Goal: Transaction & Acquisition: Purchase product/service

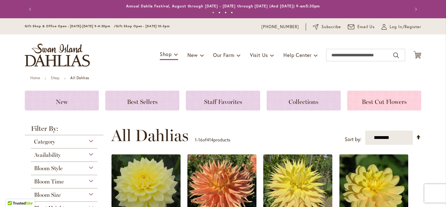
click at [401, 99] on span "Best Cut Flowers" at bounding box center [384, 101] width 45 height 7
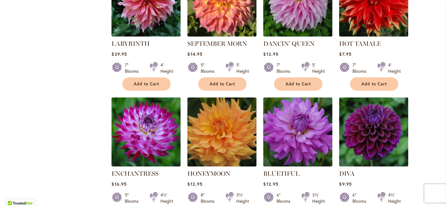
scroll to position [295, 0]
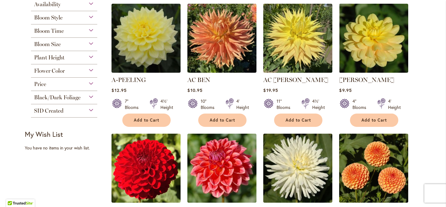
scroll to position [129, 0]
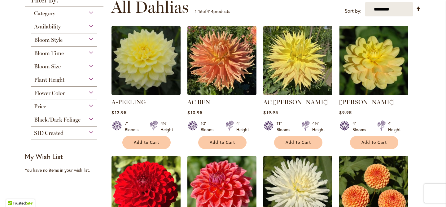
click at [77, 78] on div "Plant Height" at bounding box center [64, 78] width 66 height 10
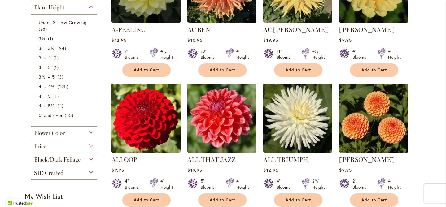
scroll to position [198, 0]
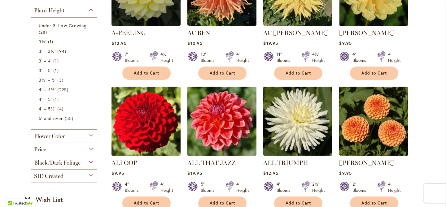
click at [80, 148] on div "Price" at bounding box center [64, 148] width 66 height 10
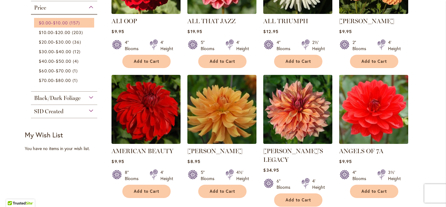
click at [62, 20] on span "$10.00" at bounding box center [60, 23] width 15 height 6
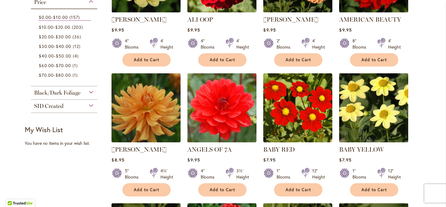
scroll to position [211, 0]
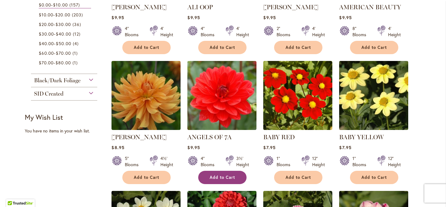
click at [213, 178] on span "Add to Cart" at bounding box center [222, 177] width 25 height 5
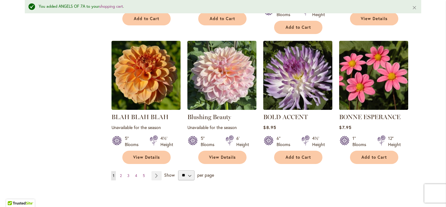
scroll to position [524, 0]
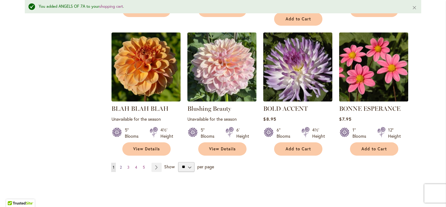
click at [119, 163] on link "Page 2" at bounding box center [120, 167] width 5 height 9
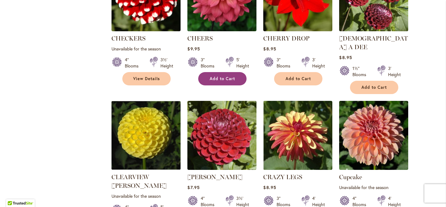
scroll to position [458, 0]
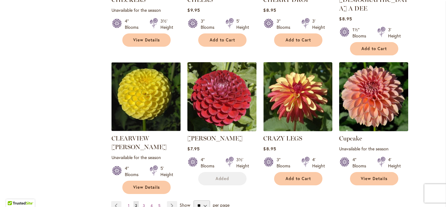
scroll to position [512, 0]
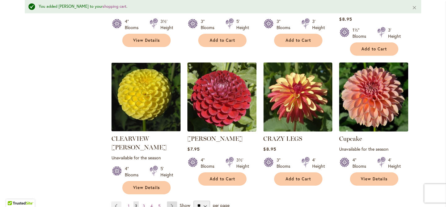
click at [171, 202] on link "Page Next" at bounding box center [172, 206] width 10 height 9
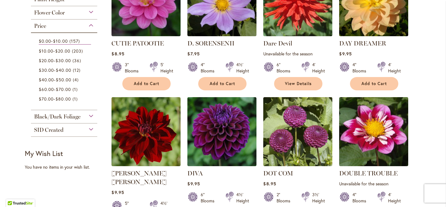
scroll to position [186, 0]
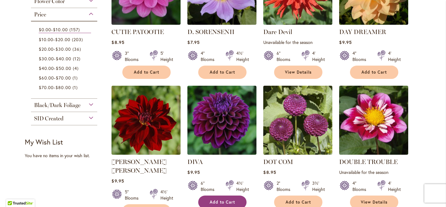
click at [218, 203] on span "Add to Cart" at bounding box center [222, 202] width 25 height 5
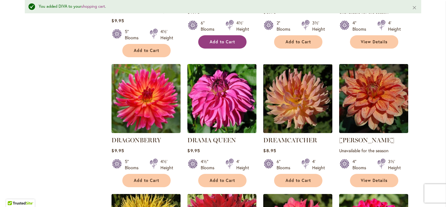
scroll to position [363, 0]
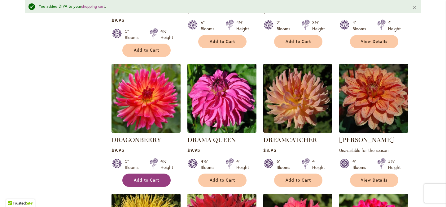
click at [134, 178] on span "Add to Cart" at bounding box center [146, 180] width 25 height 5
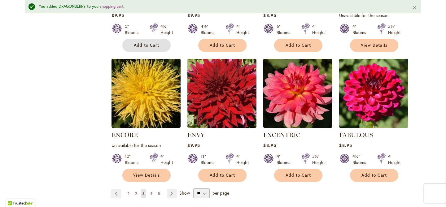
scroll to position [499, 0]
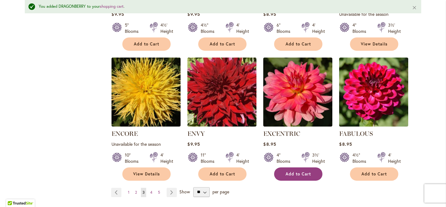
click at [291, 172] on span "Add to Cart" at bounding box center [298, 174] width 25 height 5
click at [169, 188] on link "Page Next" at bounding box center [172, 192] width 10 height 9
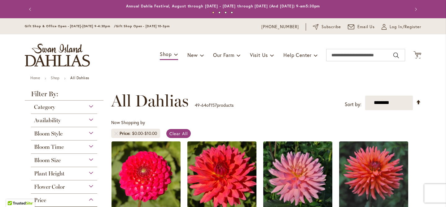
click at [266, 122] on div "Now Shopping by Price $0.00 - $10.00 Clear All" at bounding box center [266, 131] width 310 height 22
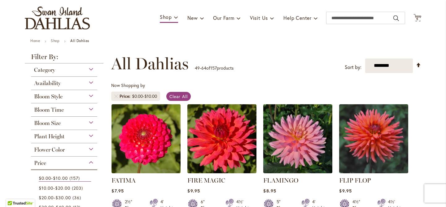
scroll to position [62, 0]
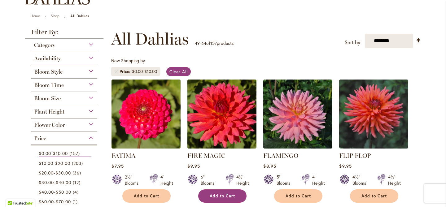
click at [217, 197] on span "Add to Cart" at bounding box center [222, 196] width 25 height 5
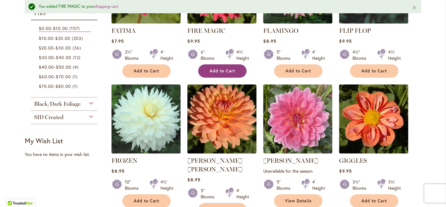
scroll to position [211, 0]
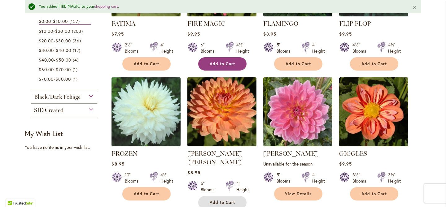
click at [217, 197] on button "Add to Cart" at bounding box center [222, 202] width 48 height 13
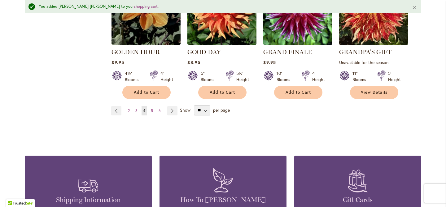
scroll to position [582, 0]
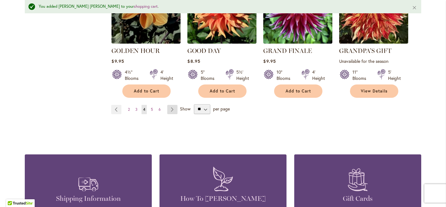
click at [173, 105] on link "Page Next" at bounding box center [172, 109] width 10 height 9
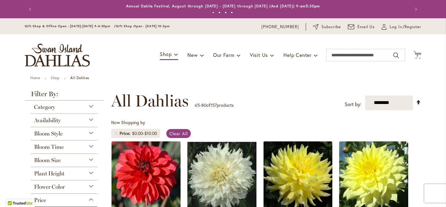
click at [230, 129] on div "Now Shopping by Price $0.00 - $10.00 Clear All" at bounding box center [266, 131] width 310 height 22
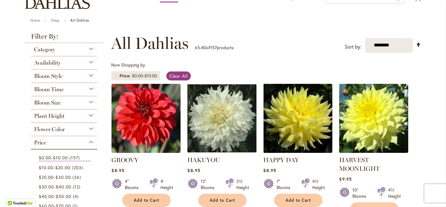
scroll to position [62, 0]
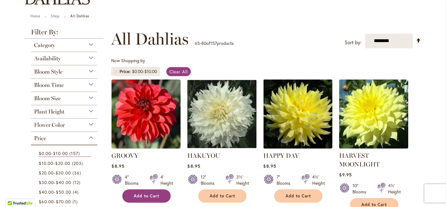
click at [149, 200] on button "Add to Cart" at bounding box center [146, 196] width 48 height 13
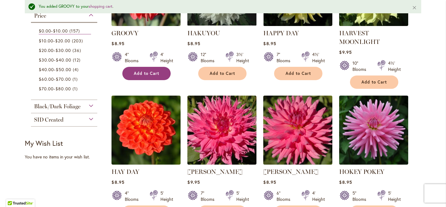
scroll to position [223, 0]
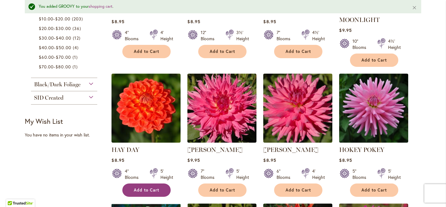
click at [146, 191] on span "Add to Cart" at bounding box center [146, 190] width 25 height 5
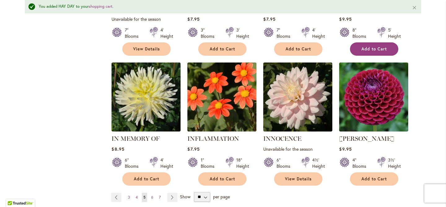
scroll to position [496, 0]
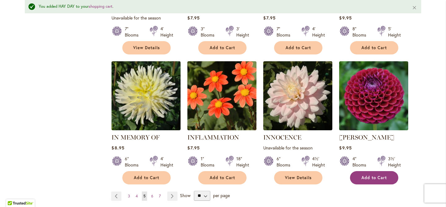
click at [374, 177] on span "Add to Cart" at bounding box center [374, 177] width 25 height 5
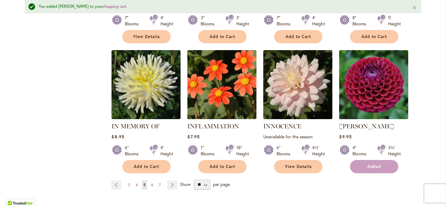
scroll to position [508, 0]
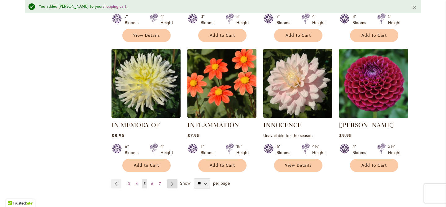
click at [169, 182] on link "Page Next" at bounding box center [172, 183] width 10 height 9
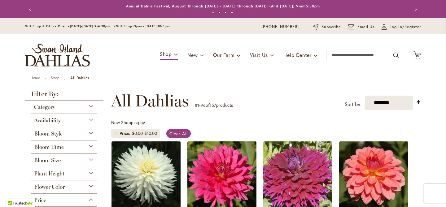
click at [234, 130] on div "Now Shopping by Price $0.00 - $10.00 Clear All" at bounding box center [266, 131] width 310 height 22
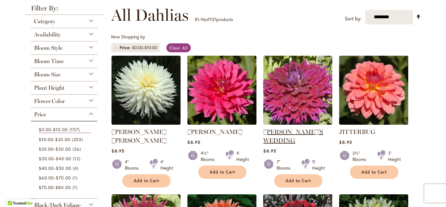
scroll to position [87, 0]
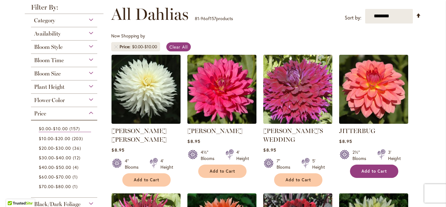
click at [374, 174] on button "Add to Cart" at bounding box center [374, 171] width 48 height 13
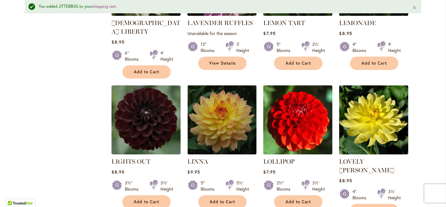
scroll to position [487, 0]
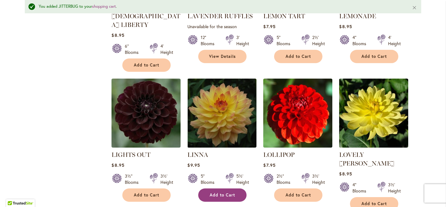
click at [212, 189] on button "Add to Cart" at bounding box center [222, 195] width 48 height 13
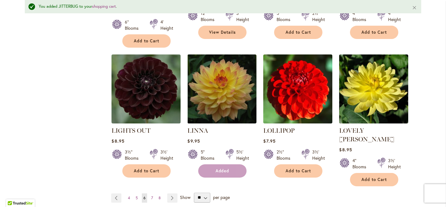
scroll to position [512, 0]
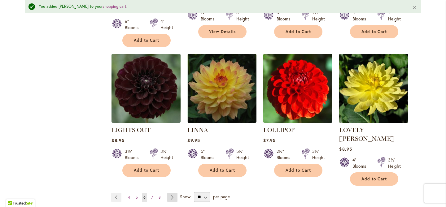
click at [171, 193] on link "Page Next" at bounding box center [172, 197] width 10 height 9
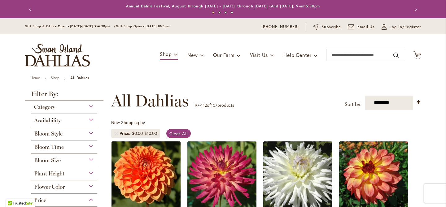
click at [217, 133] on div "Now Shopping by Price $0.00 - $10.00 Clear All" at bounding box center [266, 131] width 310 height 22
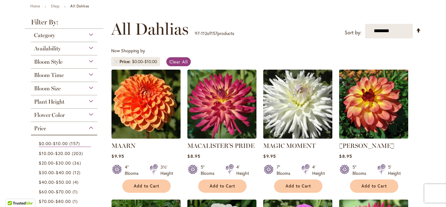
scroll to position [74, 0]
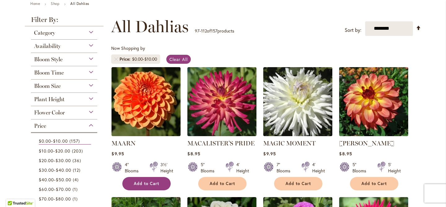
click at [153, 181] on span "Add to Cart" at bounding box center [146, 183] width 25 height 5
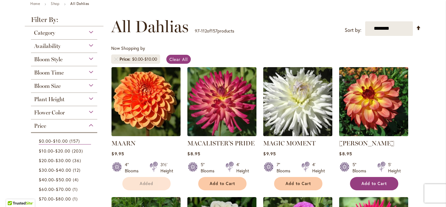
click at [362, 174] on div "5" Blooms" at bounding box center [361, 168] width 17 height 12
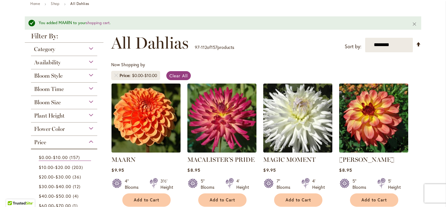
click at [391, 204] on button "Add to Cart" at bounding box center [374, 200] width 48 height 13
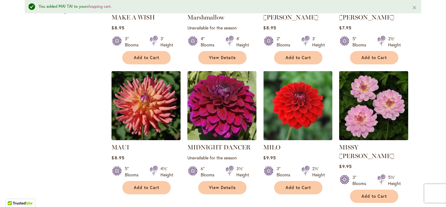
scroll to position [359, 0]
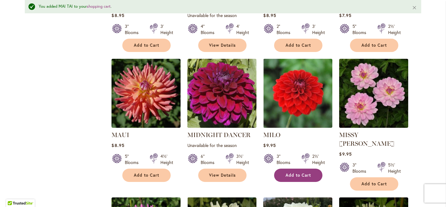
click at [313, 173] on button "Add to Cart" at bounding box center [298, 175] width 48 height 13
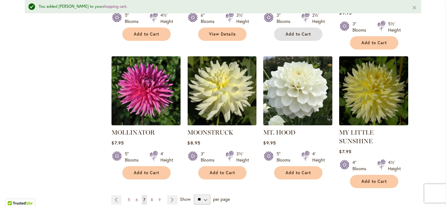
scroll to position [513, 0]
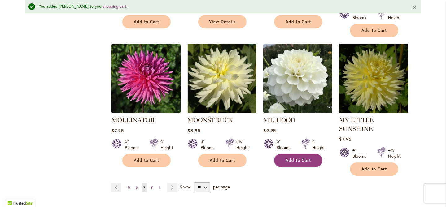
click at [291, 158] on span "Add to Cart" at bounding box center [298, 160] width 25 height 5
click at [151, 185] on span "8" at bounding box center [152, 187] width 2 height 5
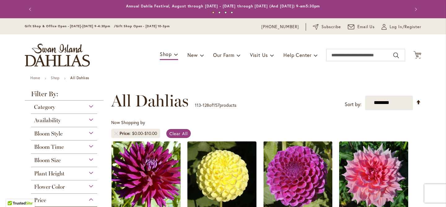
click at [228, 125] on div "Now Shopping by Price $0.00 - $10.00 Clear All" at bounding box center [266, 131] width 310 height 22
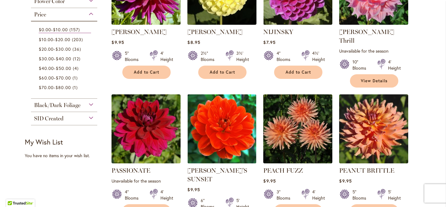
scroll to position [198, 0]
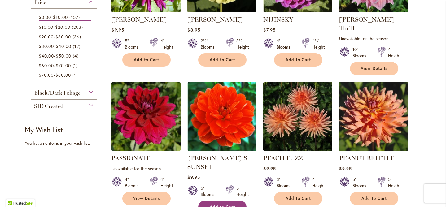
click at [217, 201] on button "Add to Cart" at bounding box center [222, 207] width 48 height 13
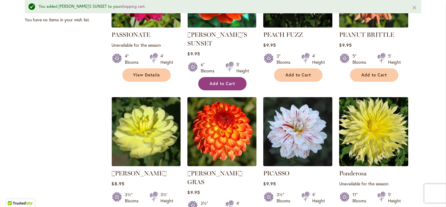
scroll to position [351, 0]
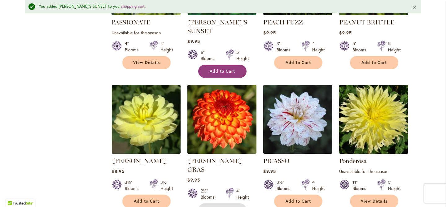
click at [217, 207] on span "Add to Cart" at bounding box center [222, 210] width 25 height 5
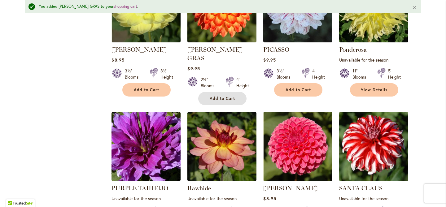
scroll to position [475, 0]
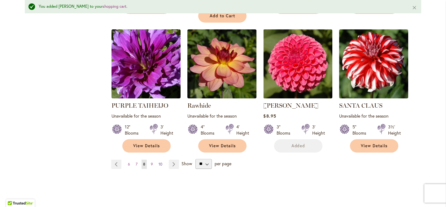
scroll to position [549, 0]
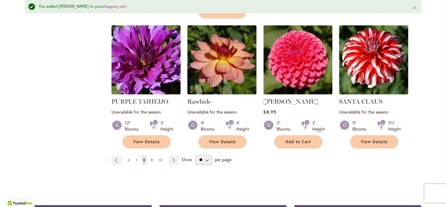
click at [151, 156] on link "Page 9" at bounding box center [151, 160] width 5 height 9
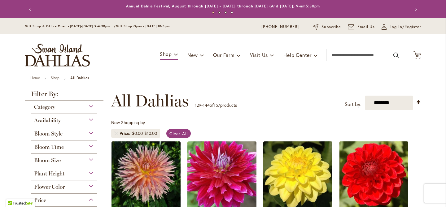
click at [259, 105] on div "**********" at bounding box center [266, 101] width 310 height 19
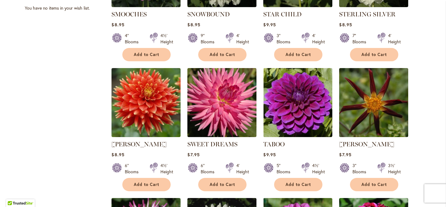
scroll to position [335, 0]
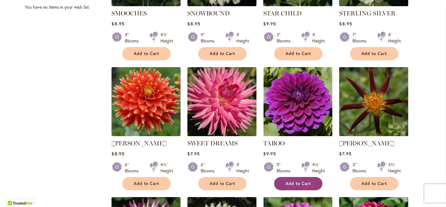
click at [291, 184] on span "Add to Cart" at bounding box center [298, 183] width 25 height 5
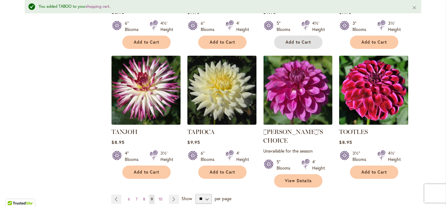
scroll to position [499, 0]
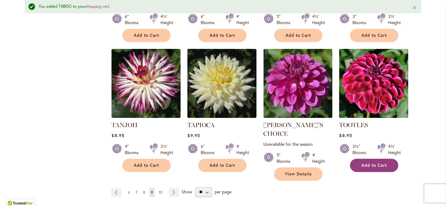
click at [361, 167] on button "Add to Cart" at bounding box center [374, 165] width 48 height 13
click at [159, 190] on span "10" at bounding box center [161, 192] width 4 height 5
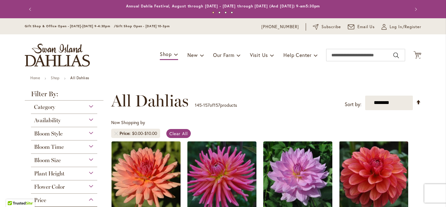
click at [255, 127] on div "Now Shopping by Price $0.00 - $10.00 Clear All" at bounding box center [266, 131] width 310 height 22
click at [419, 54] on div "Toggle Nav Shop Dahlia Tubers Collections Fresh Cut Dahlias Gardening Supplies …" at bounding box center [223, 55] width 409 height 42
click at [418, 54] on icon "Cart .cls-1 { fill: #231f20; }" at bounding box center [418, 55] width 8 height 8
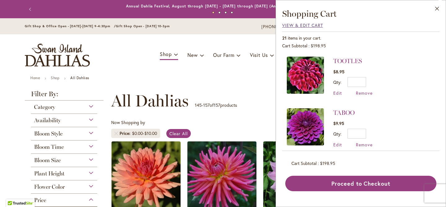
click at [292, 26] on span "View & Edit Cart" at bounding box center [302, 25] width 41 height 6
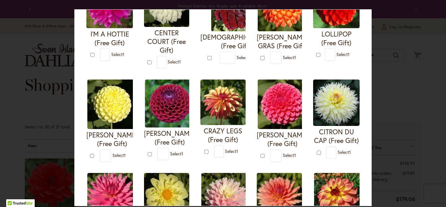
scroll to position [96, 0]
type input "*"
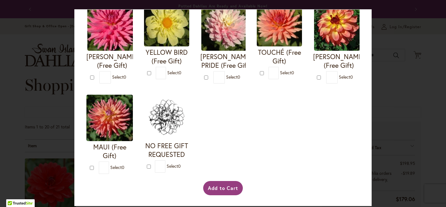
scroll to position [356, 0]
click at [220, 189] on button "Add to Cart" at bounding box center [223, 188] width 40 height 14
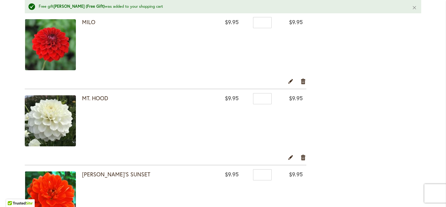
scroll to position [1213, 0]
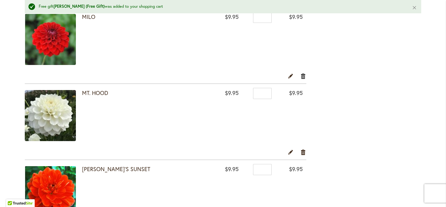
click at [300, 75] on link "Remove item" at bounding box center [303, 76] width 6 height 7
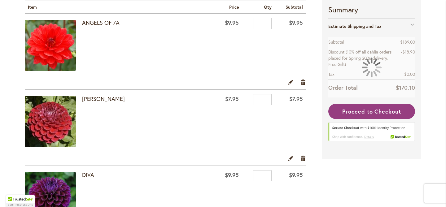
scroll to position [176, 0]
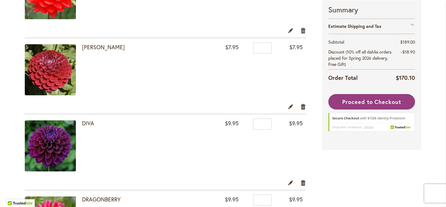
click at [300, 31] on link "Remove item" at bounding box center [303, 30] width 6 height 7
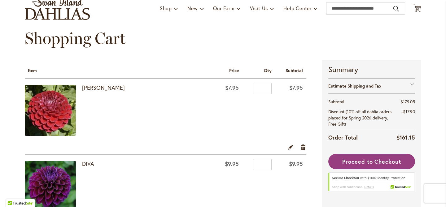
scroll to position [68, 0]
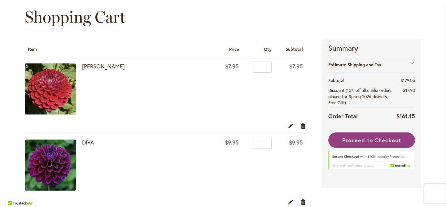
click at [288, 109] on td "$7.95" at bounding box center [290, 89] width 31 height 65
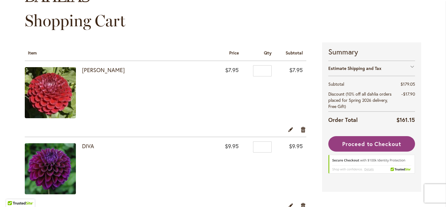
scroll to position [56, 0]
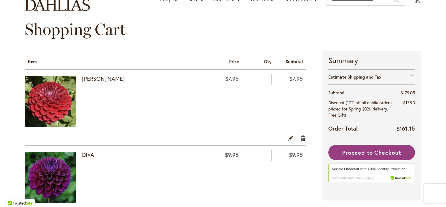
click at [300, 138] on link "Remove item" at bounding box center [303, 138] width 6 height 7
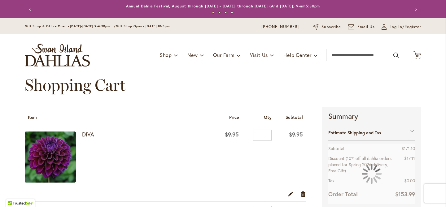
click at [289, 96] on div "Shopping Cart" at bounding box center [223, 91] width 397 height 31
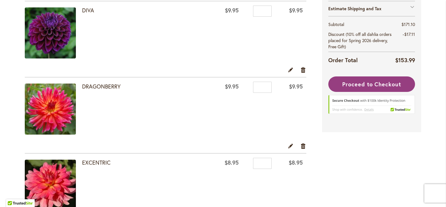
scroll to position [136, 0]
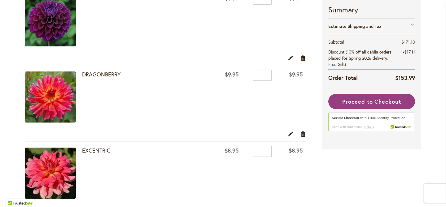
click at [301, 134] on link "Remove item" at bounding box center [303, 133] width 6 height 7
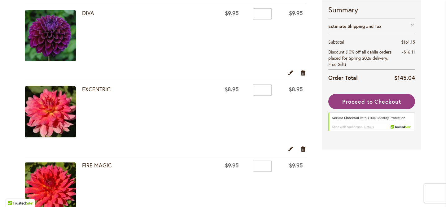
scroll to position [160, 0]
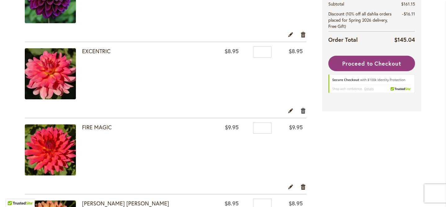
click at [301, 110] on link "Remove item" at bounding box center [303, 110] width 6 height 7
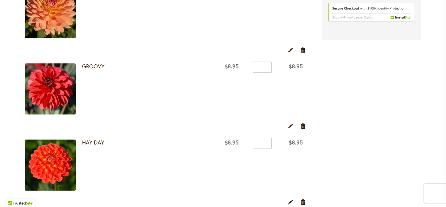
scroll to position [300, 0]
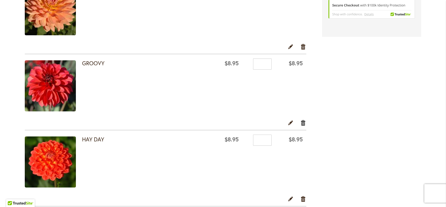
click at [300, 123] on link "Remove item" at bounding box center [303, 122] width 6 height 7
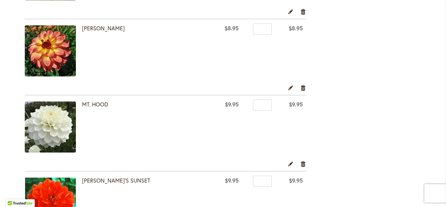
scroll to position [714, 0]
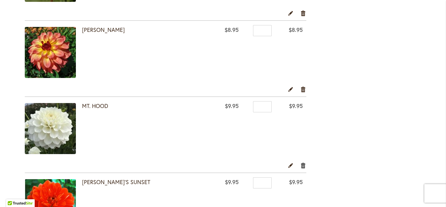
click at [303, 165] on link "Remove item" at bounding box center [303, 165] width 6 height 7
